Goal: Task Accomplishment & Management: Manage account settings

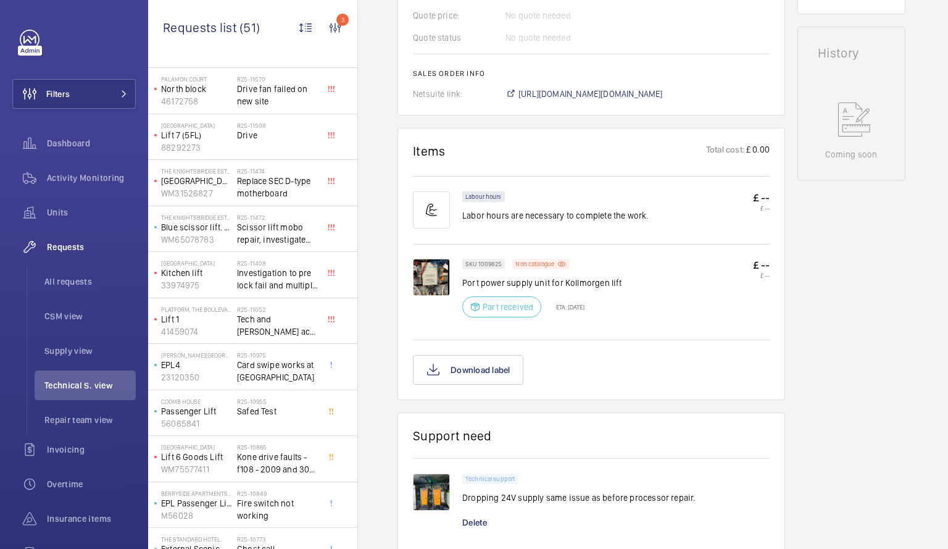
scroll to position [445, 0]
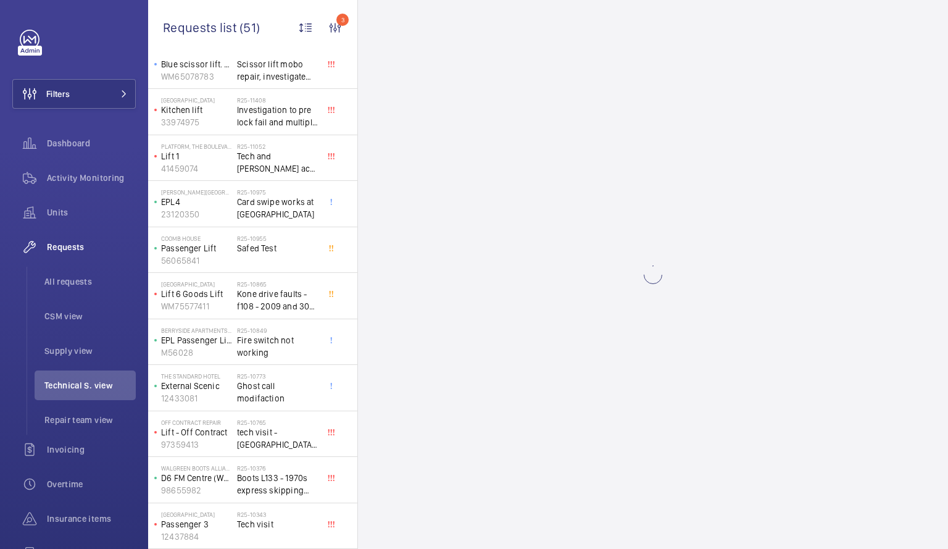
scroll to position [1365, 0]
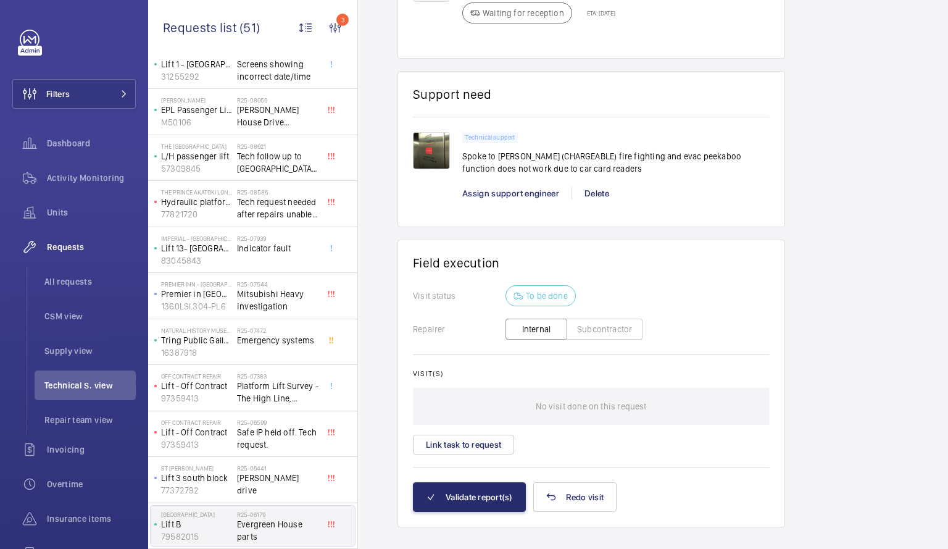
scroll to position [1022, 0]
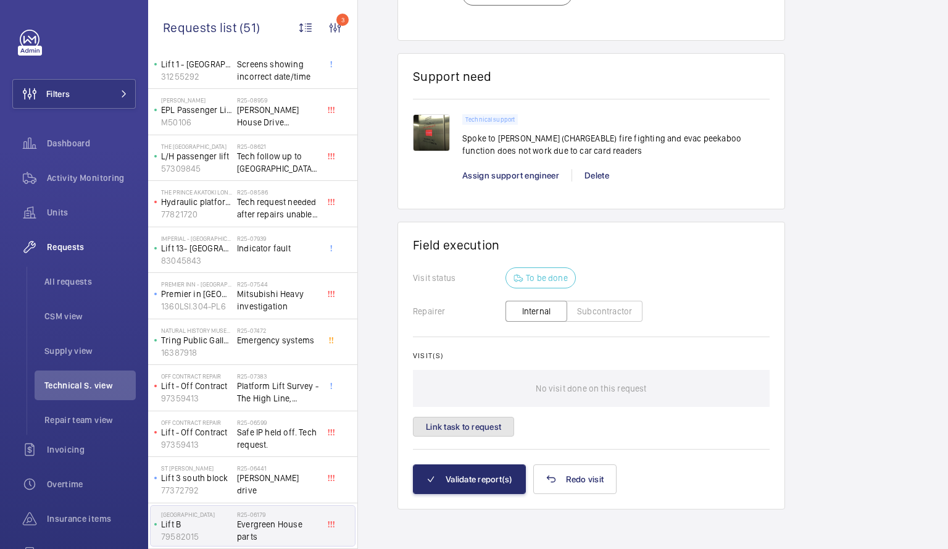
click at [475, 422] on button "Link task to request" at bounding box center [463, 427] width 101 height 20
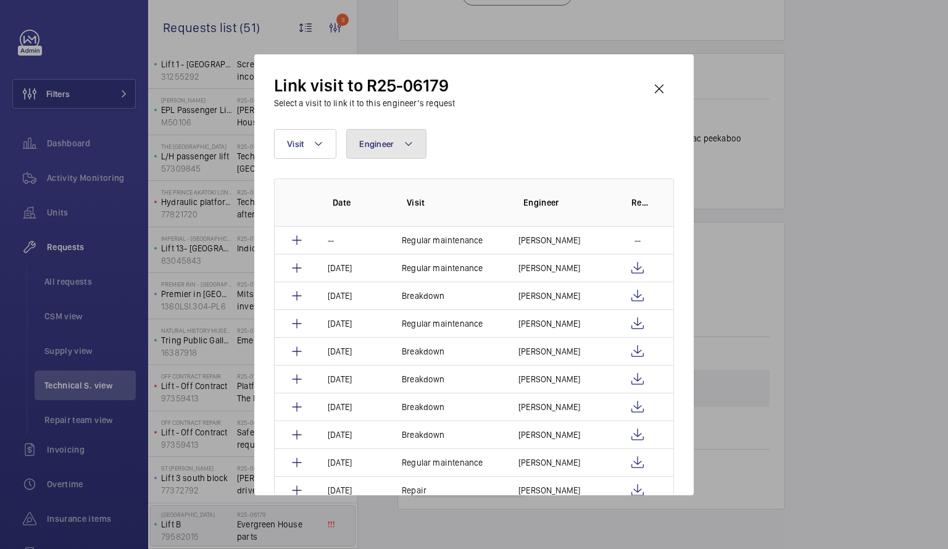
click at [411, 136] on mat-icon at bounding box center [409, 143] width 10 height 15
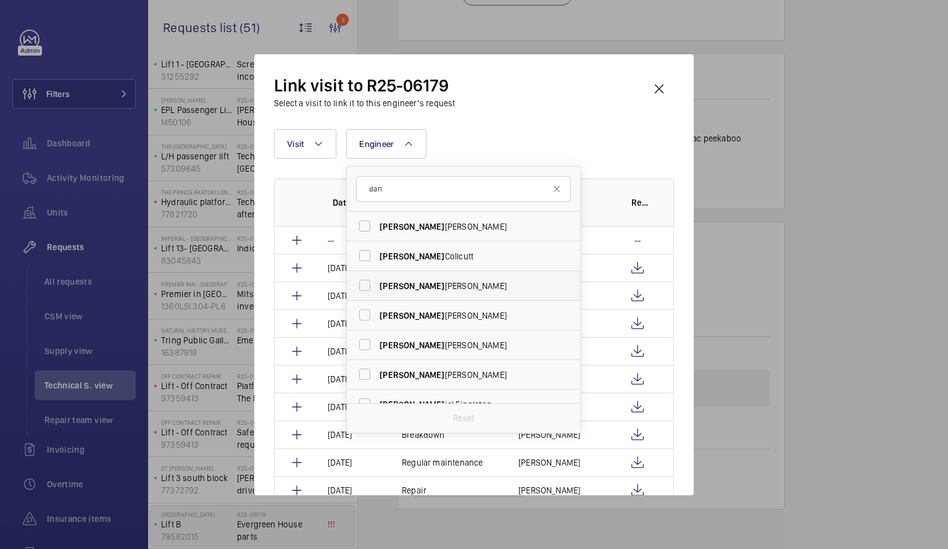
type input "dan"
click at [368, 280] on label "[PERSON_NAME] iel [PERSON_NAME]" at bounding box center [454, 286] width 215 height 30
click at [368, 280] on input "[PERSON_NAME] iel [PERSON_NAME]" at bounding box center [365, 285] width 25 height 25
checkbox input "true"
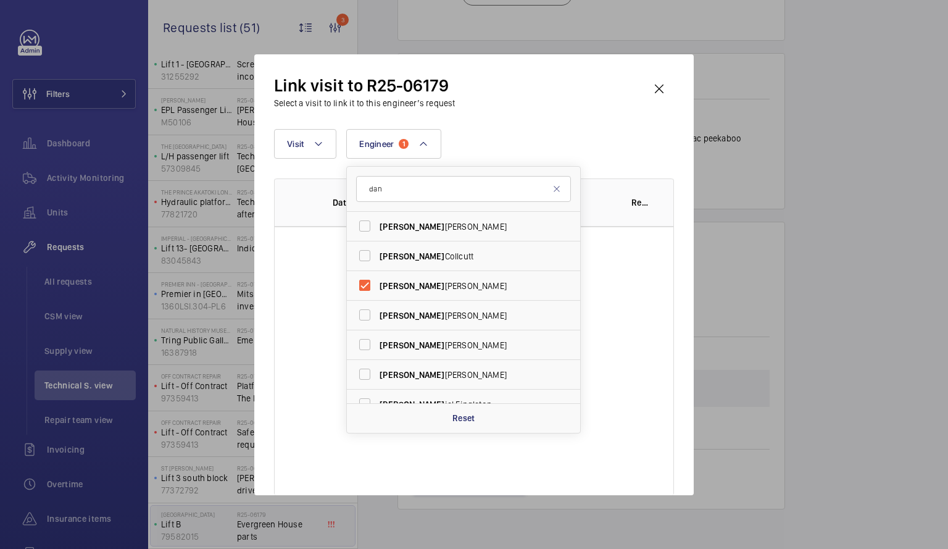
click at [623, 422] on wm-front-table-empty-state "No result" at bounding box center [474, 400] width 399 height 346
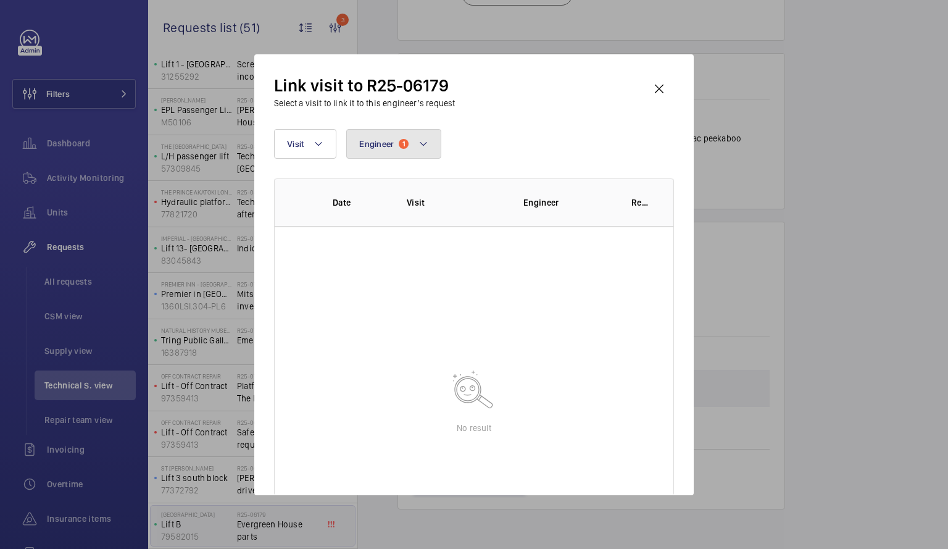
click at [430, 141] on button "Engineer 1" at bounding box center [393, 144] width 95 height 30
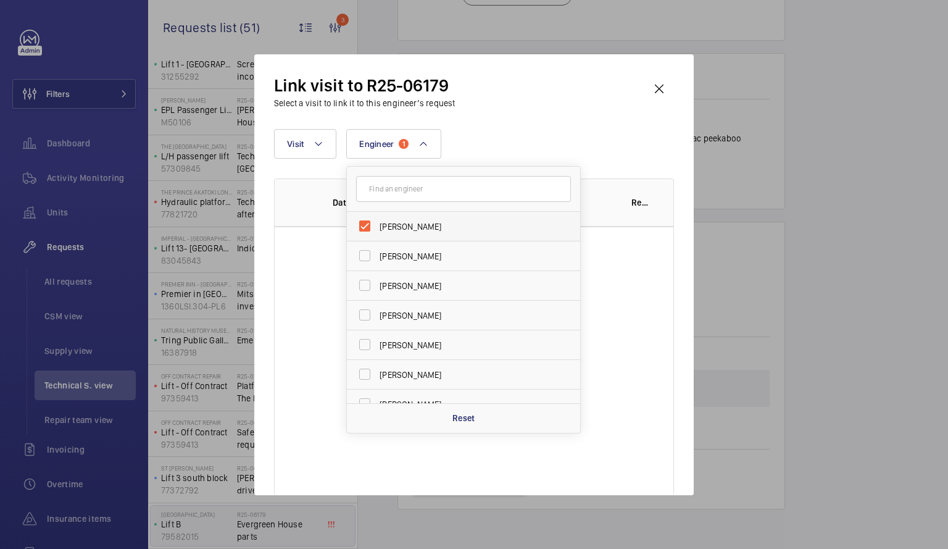
click at [367, 222] on label "[PERSON_NAME]" at bounding box center [454, 227] width 215 height 30
click at [367, 222] on input "[PERSON_NAME]" at bounding box center [365, 226] width 25 height 25
checkbox input "false"
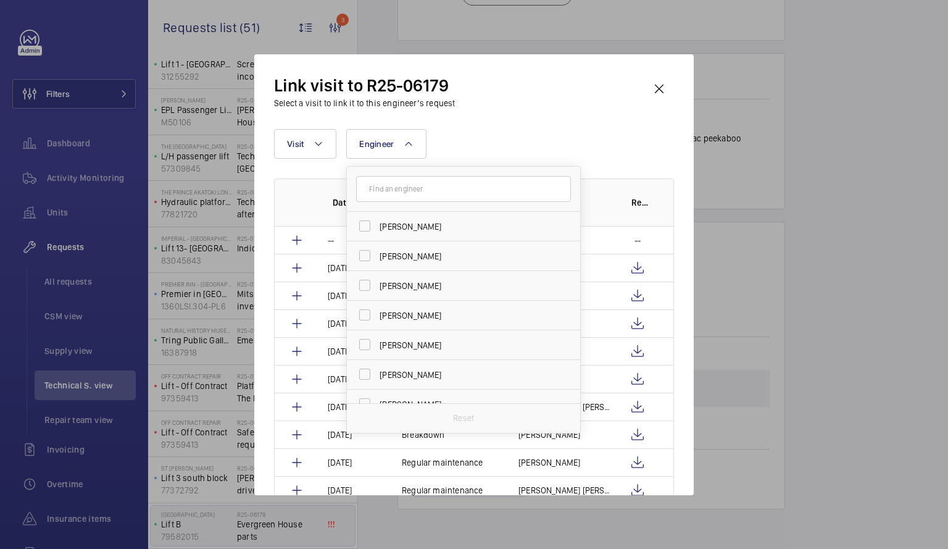
click at [244, 522] on div at bounding box center [474, 274] width 948 height 549
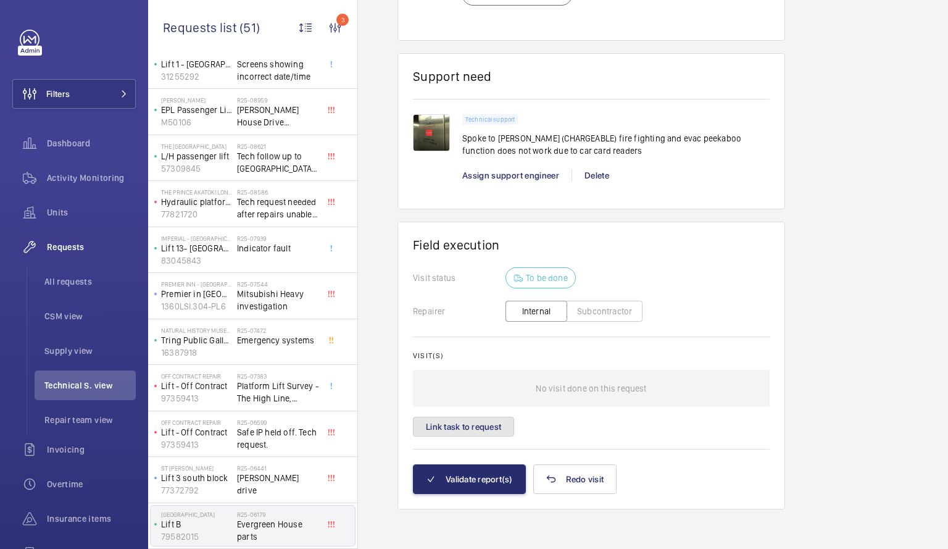
click at [436, 428] on button "Link task to request" at bounding box center [463, 427] width 101 height 20
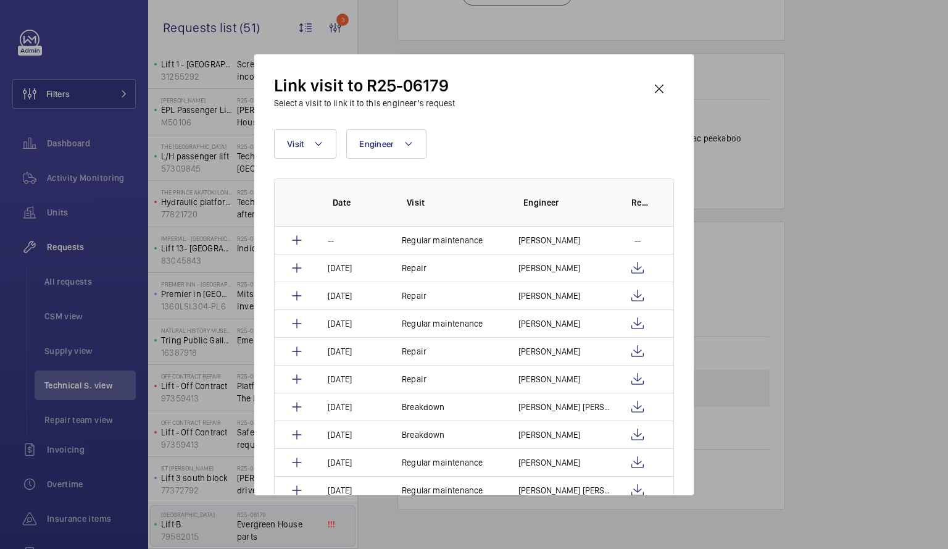
click at [436, 428] on button "Link task to request" at bounding box center [463, 427] width 101 height 20
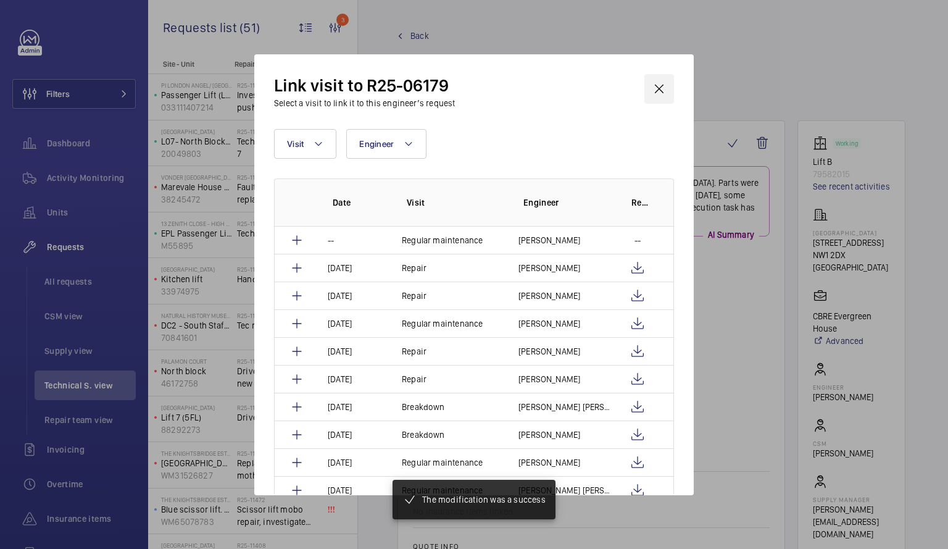
click at [661, 85] on wm-front-icon-button at bounding box center [660, 89] width 30 height 30
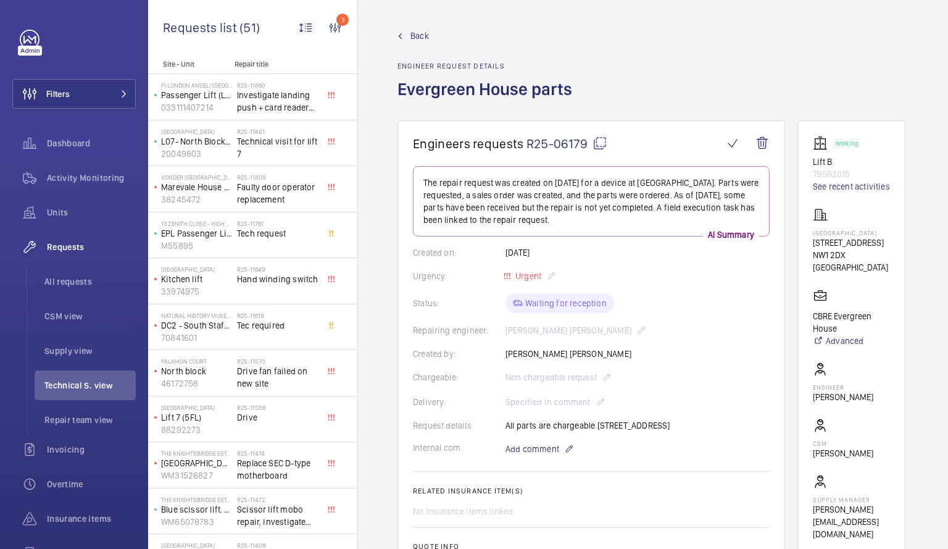
scroll to position [445, 0]
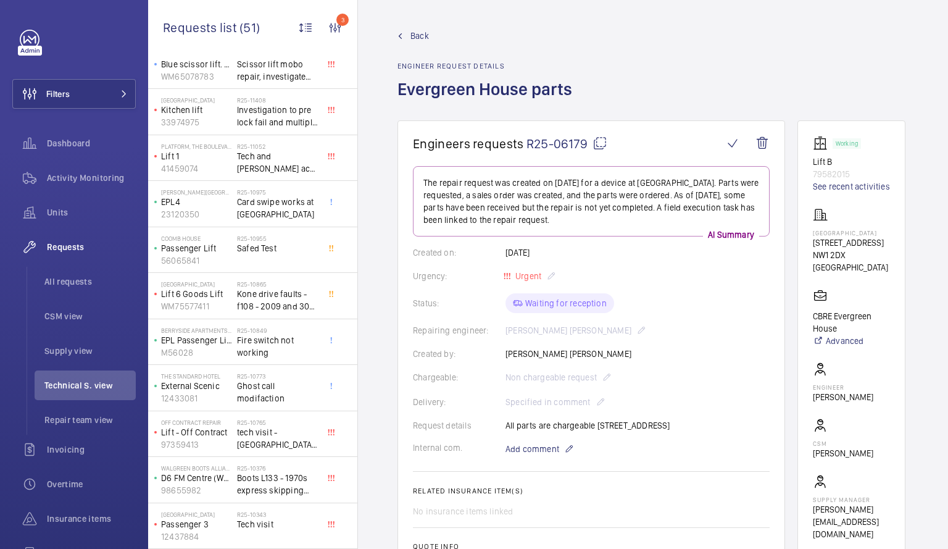
scroll to position [490, 0]
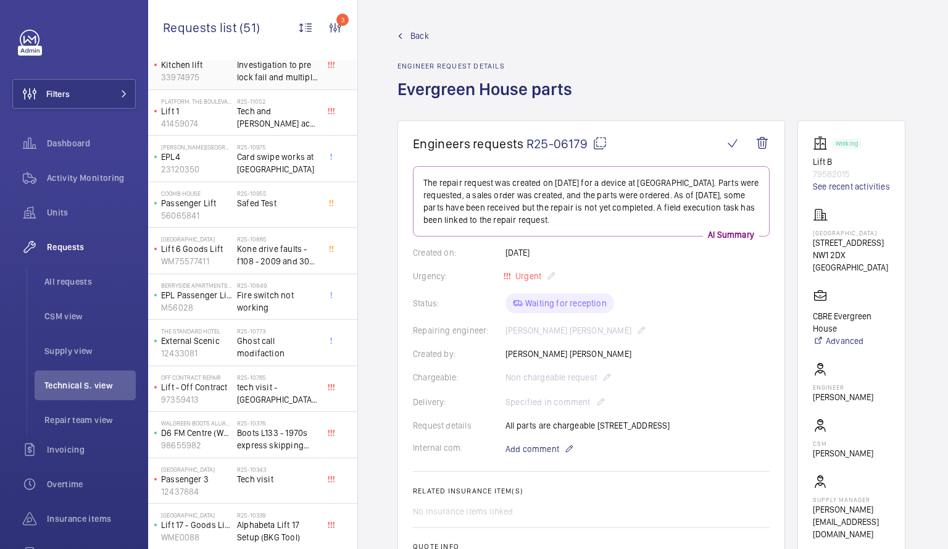
click at [293, 69] on span "Investigation to pre lock fail and multiple lift fails" at bounding box center [277, 71] width 81 height 25
